Goal: Information Seeking & Learning: Compare options

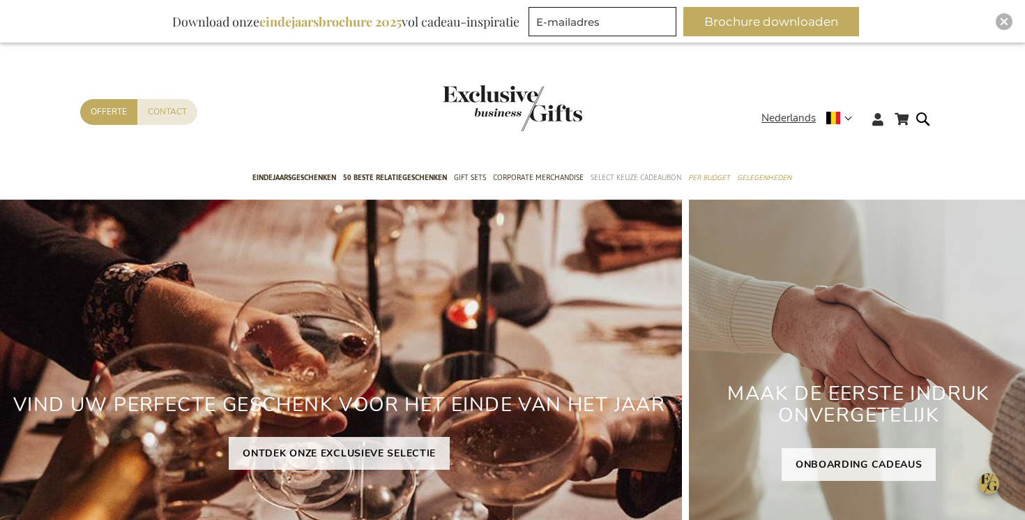
click at [606, 174] on span "Select Keuze Cadeaubon" at bounding box center [636, 177] width 91 height 15
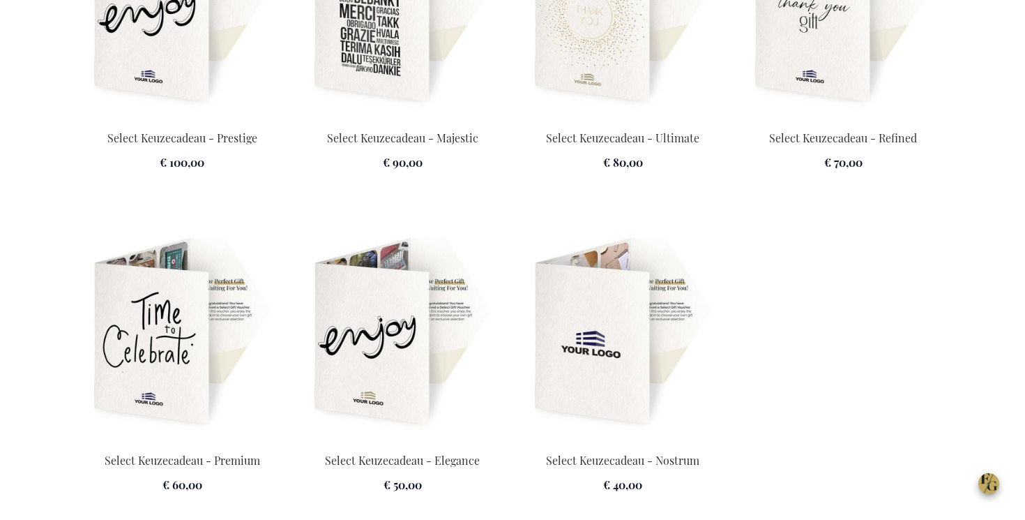
scroll to position [2062, 0]
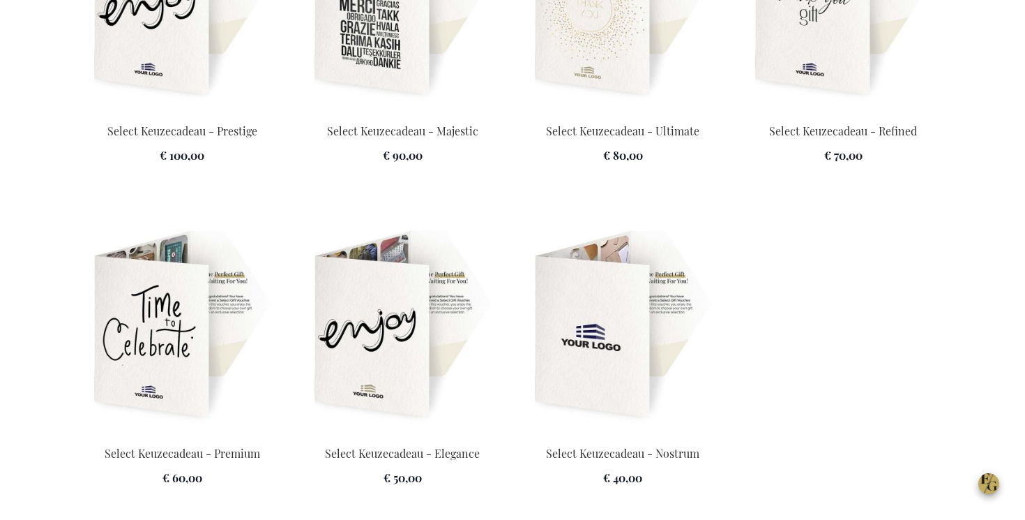
click at [650, 403] on img at bounding box center [623, 325] width 204 height 195
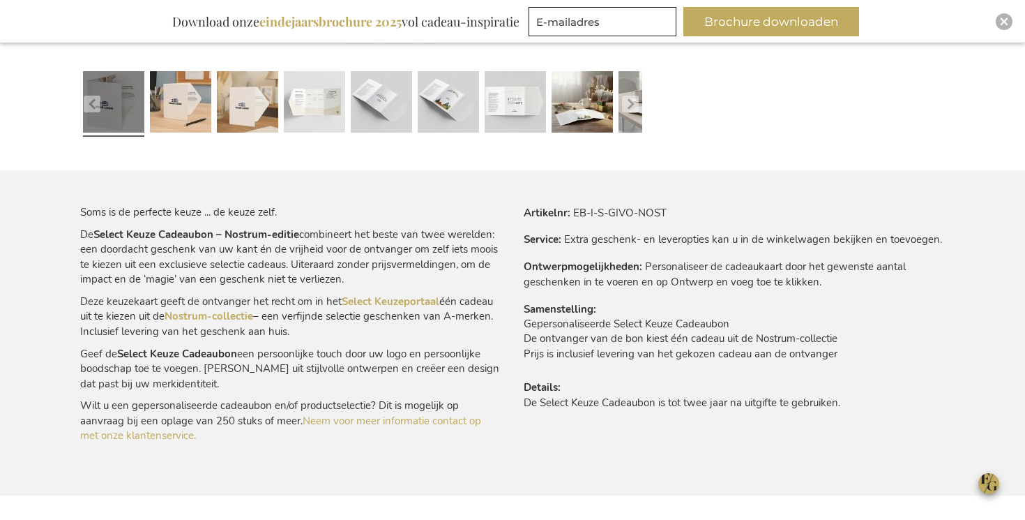
scroll to position [748, 0]
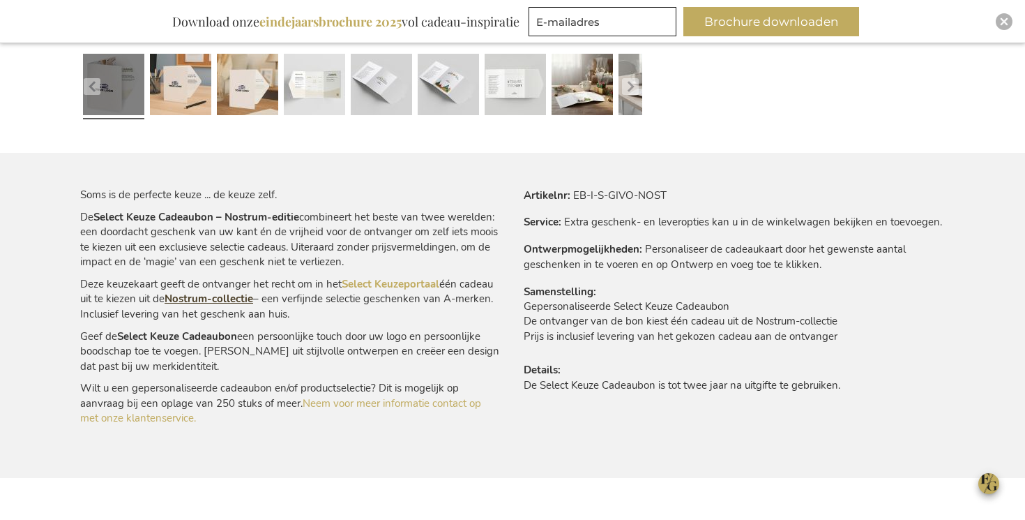
click at [214, 301] on link "Nostrum-collectie" at bounding box center [209, 299] width 89 height 14
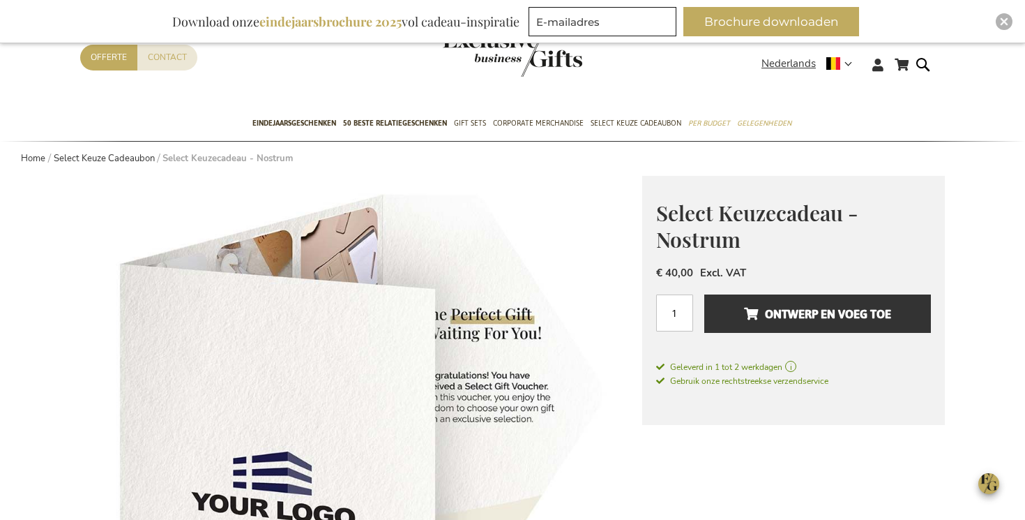
scroll to position [0, 0]
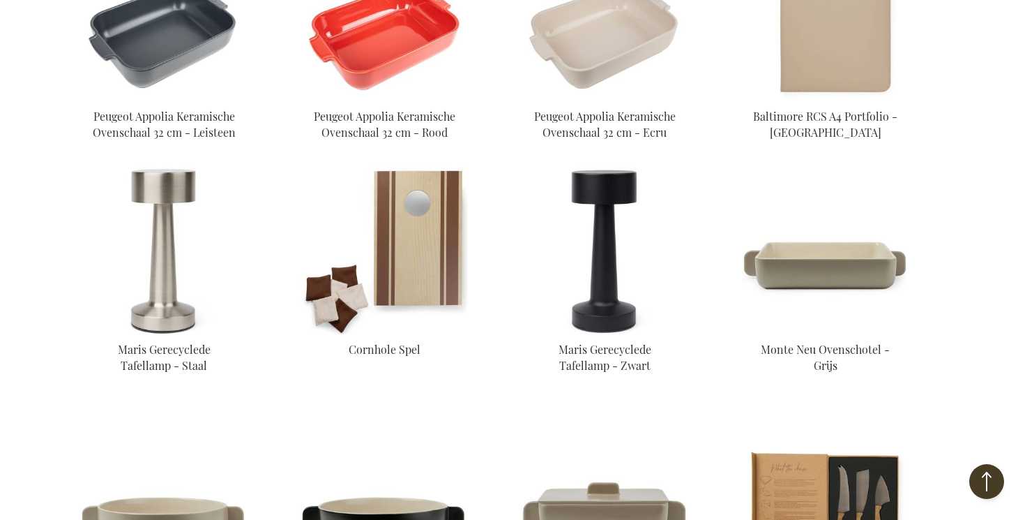
scroll to position [506, 0]
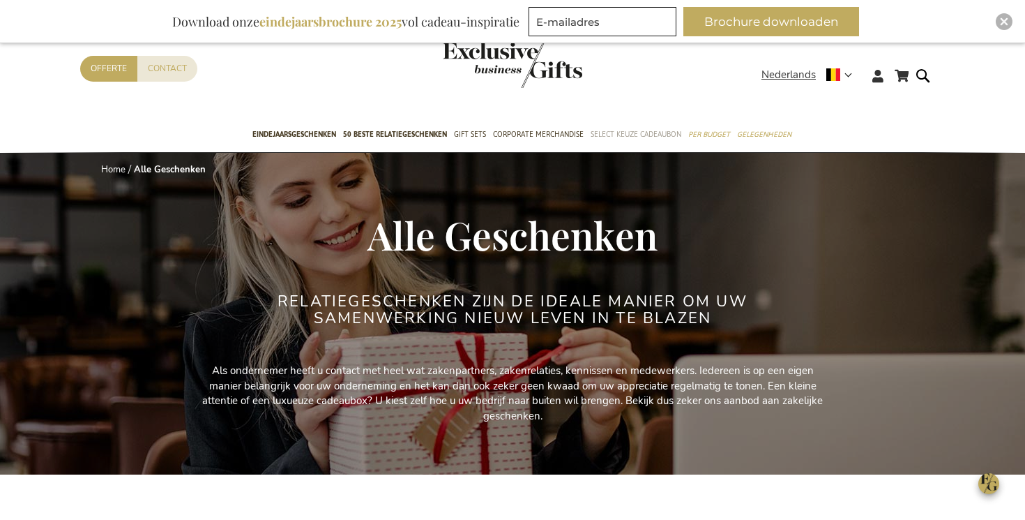
click at [623, 129] on span "Select Keuze Cadeaubon" at bounding box center [636, 134] width 91 height 15
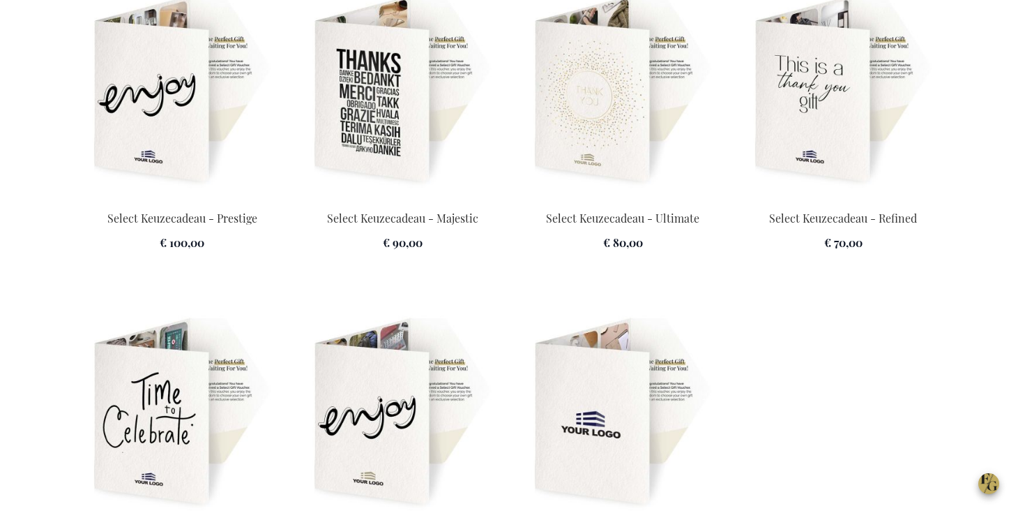
scroll to position [1973, 0]
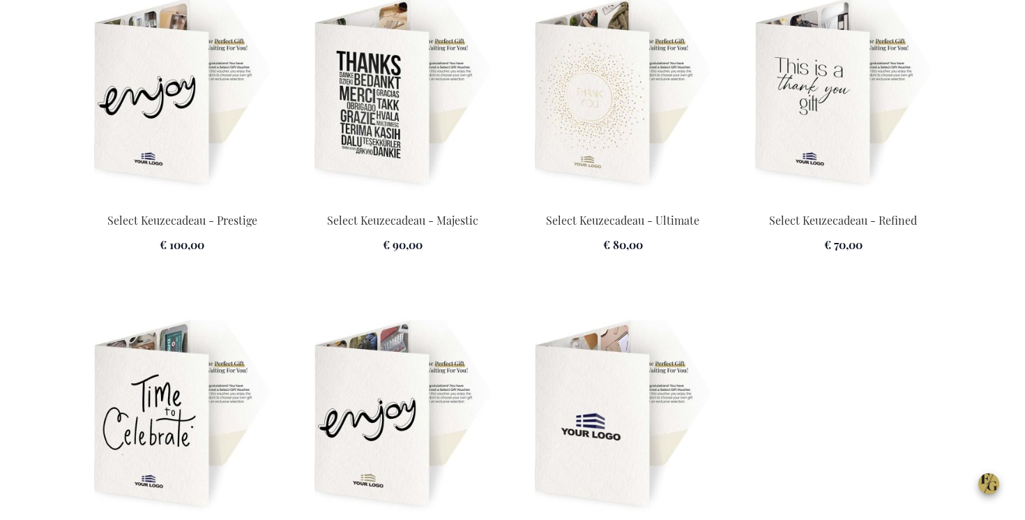
click at [834, 152] on img at bounding box center [843, 92] width 204 height 195
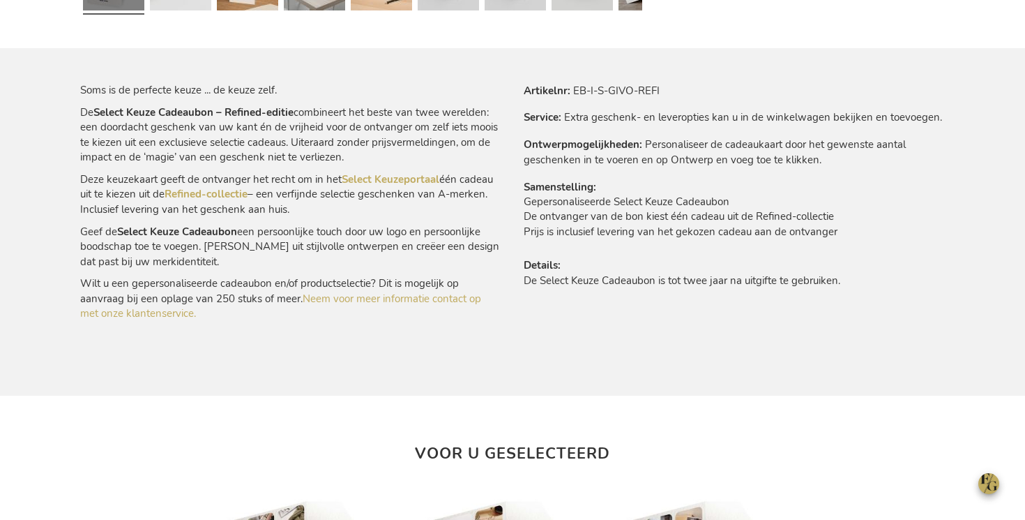
scroll to position [812, 0]
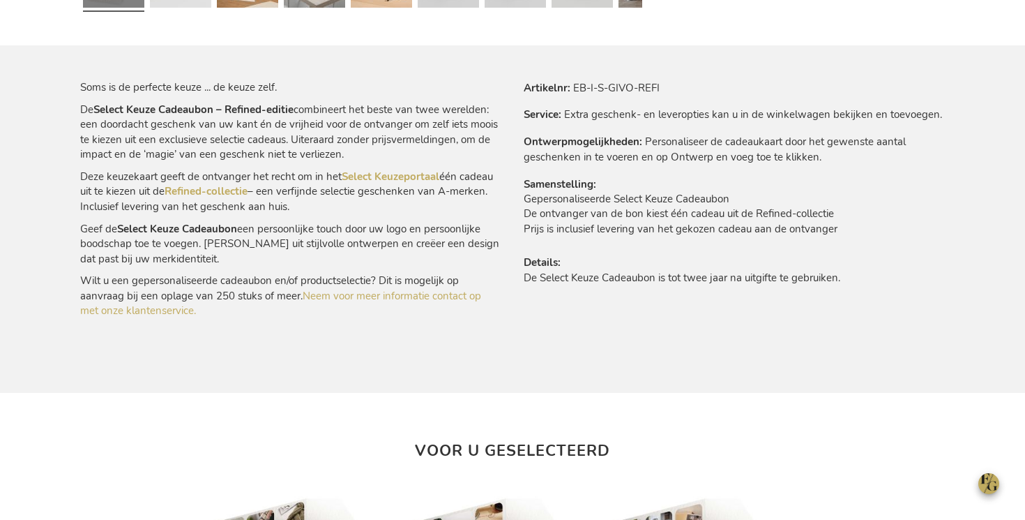
click at [199, 183] on p "Deze keuzekaart geeft de ontvanger het recht om in het Select Keuzeportaal één …" at bounding box center [290, 191] width 421 height 45
click at [199, 187] on link "Refined-collectie" at bounding box center [206, 191] width 83 height 14
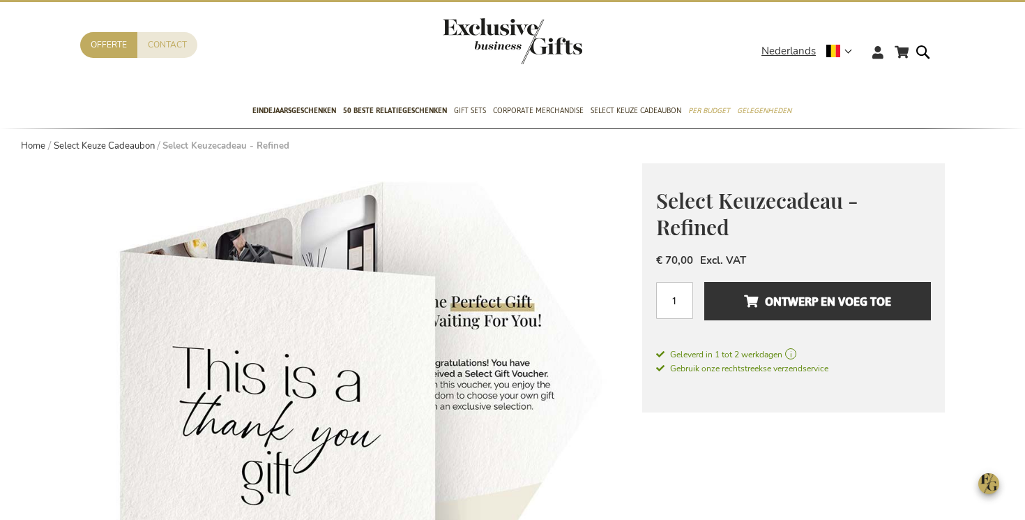
scroll to position [0, 0]
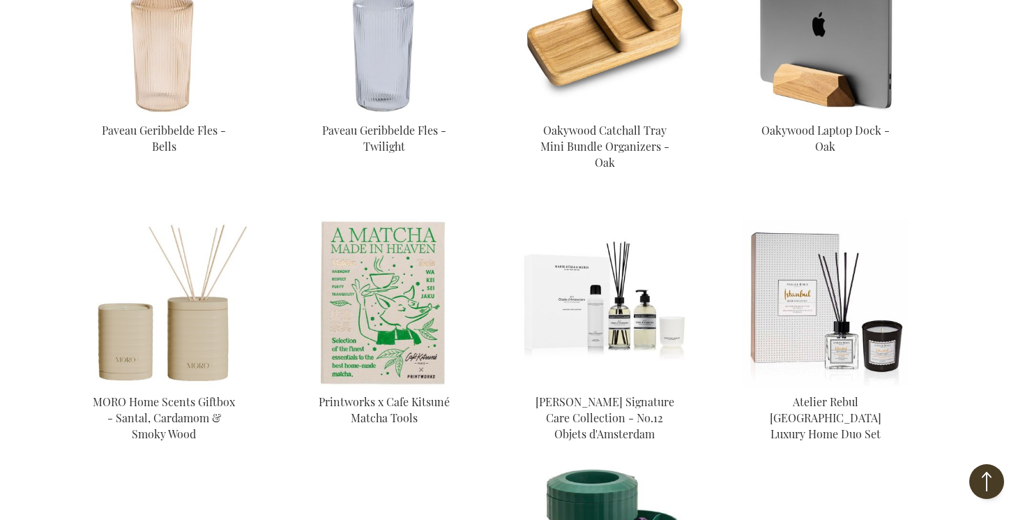
scroll to position [1156, 0]
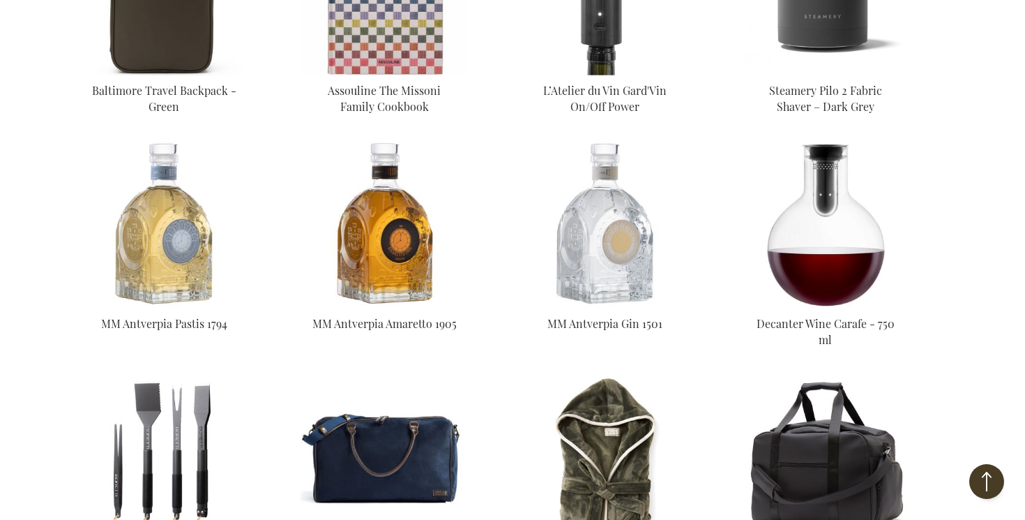
scroll to position [3096, 0]
